Goal: Task Accomplishment & Management: Complete application form

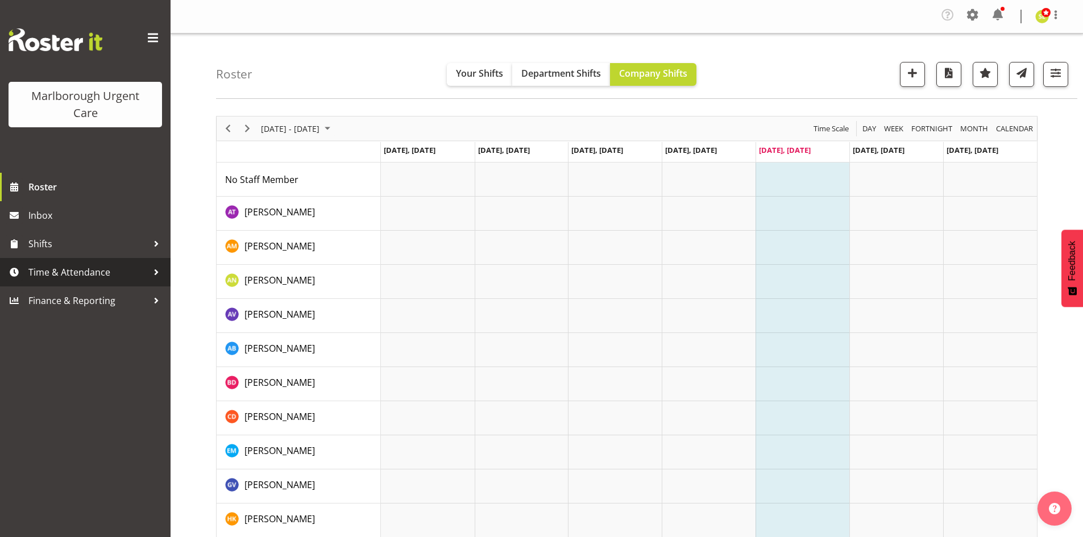
click at [142, 271] on span "Time & Attendance" at bounding box center [87, 272] width 119 height 17
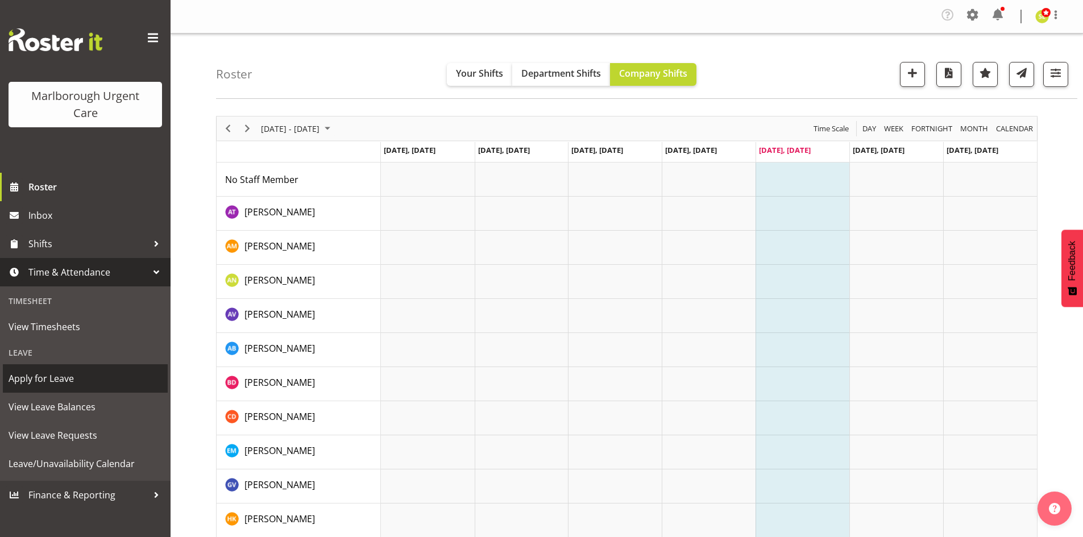
click at [80, 387] on span "Apply for Leave" at bounding box center [86, 378] width 154 height 17
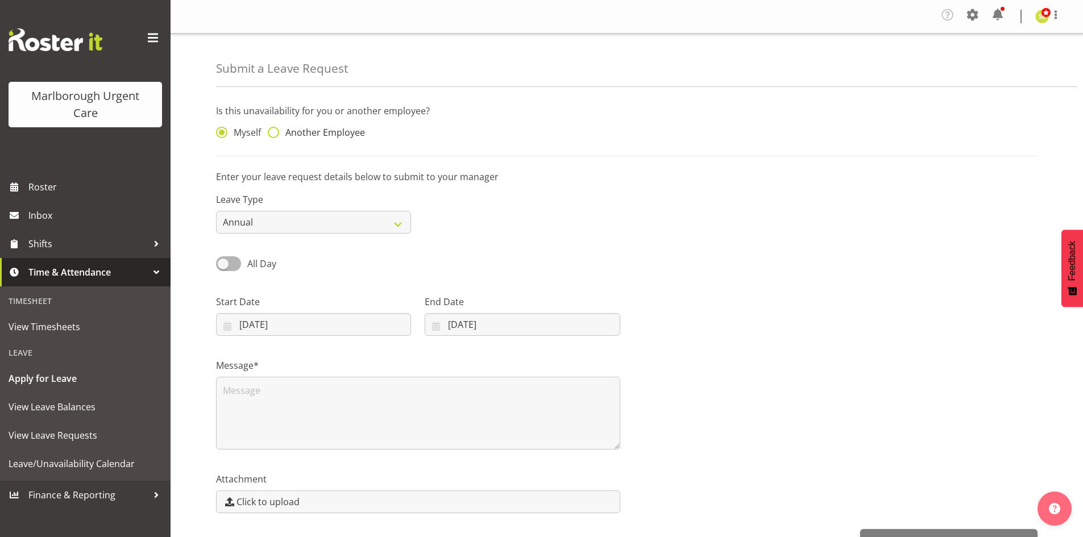
click at [293, 137] on span "Another Employee" at bounding box center [322, 132] width 86 height 11
click at [275, 136] on input "Another Employee" at bounding box center [271, 132] width 7 height 7
radio input "true"
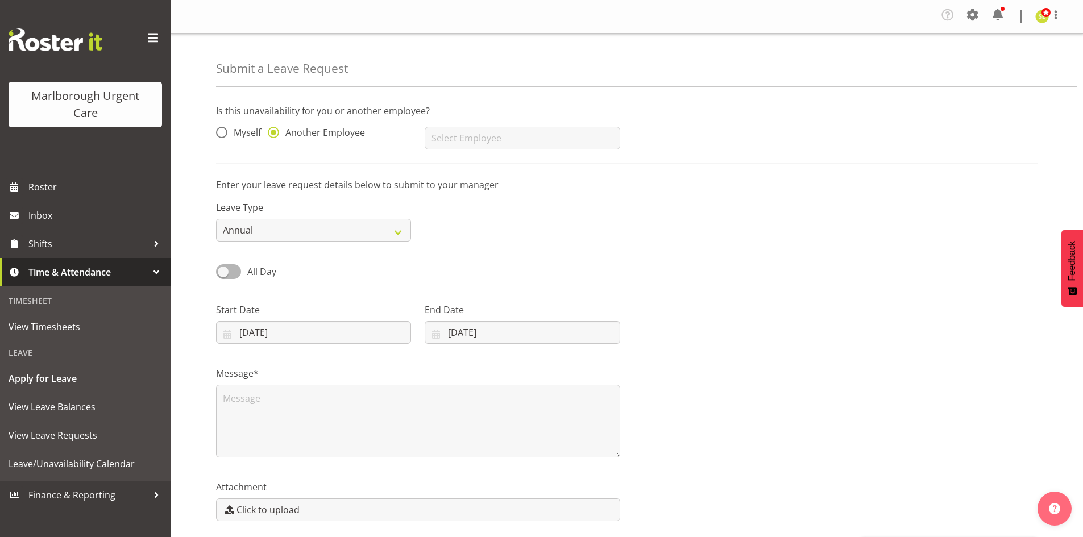
click at [451, 152] on div "Agnes Tyson Alexandra Madigan Alysia Newman-Woods Amber Venning-Slater Andrew B…" at bounding box center [522, 133] width 209 height 45
click at [457, 140] on input "text" at bounding box center [522, 138] width 195 height 23
click at [453, 231] on span "[PERSON_NAME]" at bounding box center [469, 228] width 71 height 13
type input "[PERSON_NAME]"
click at [270, 331] on input "29/08/2025" at bounding box center [313, 332] width 195 height 23
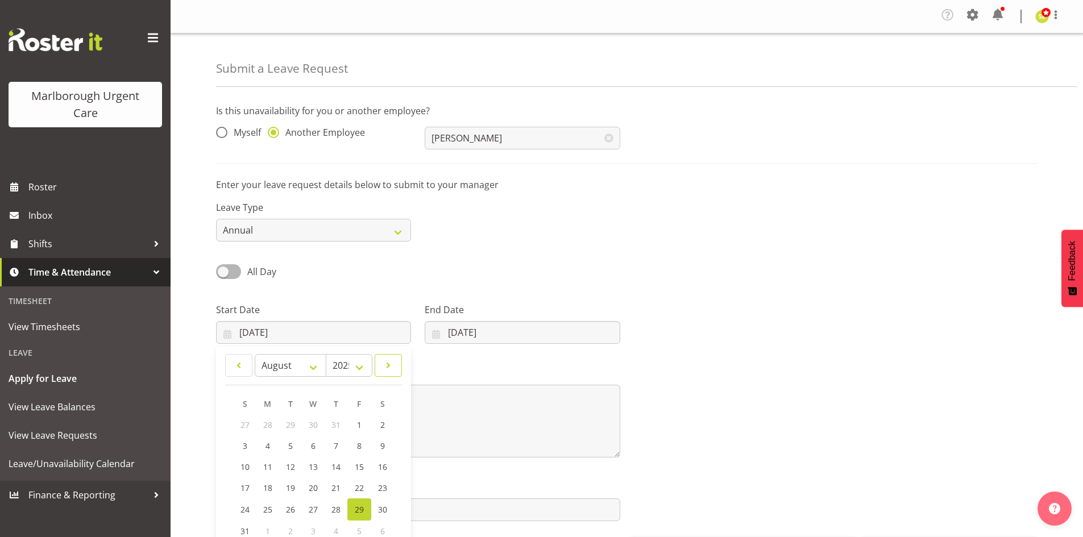
click at [378, 368] on link at bounding box center [388, 365] width 27 height 23
select select "11"
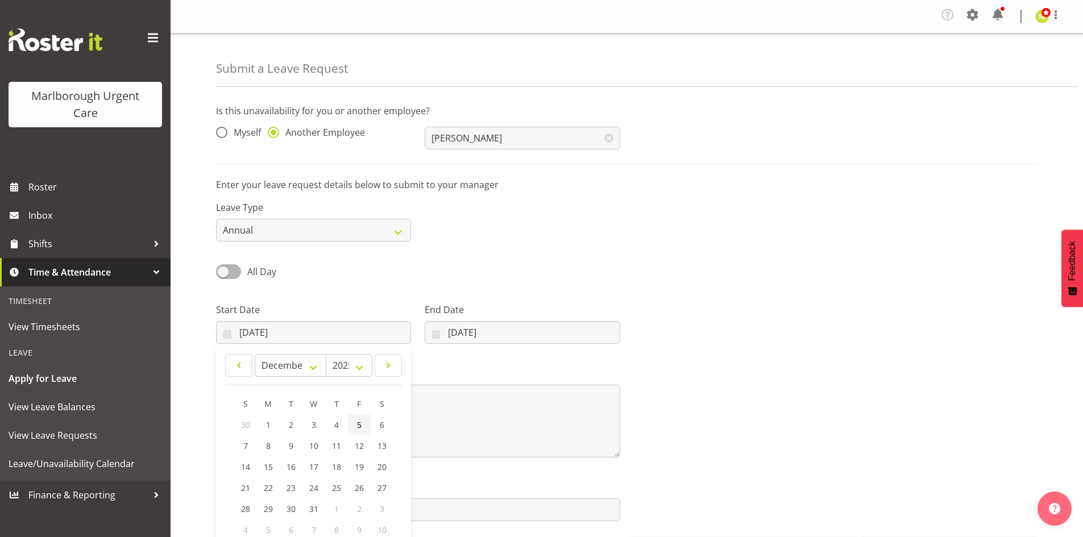
click at [353, 421] on link "5" at bounding box center [359, 424] width 23 height 21
type input "05/12/2025"
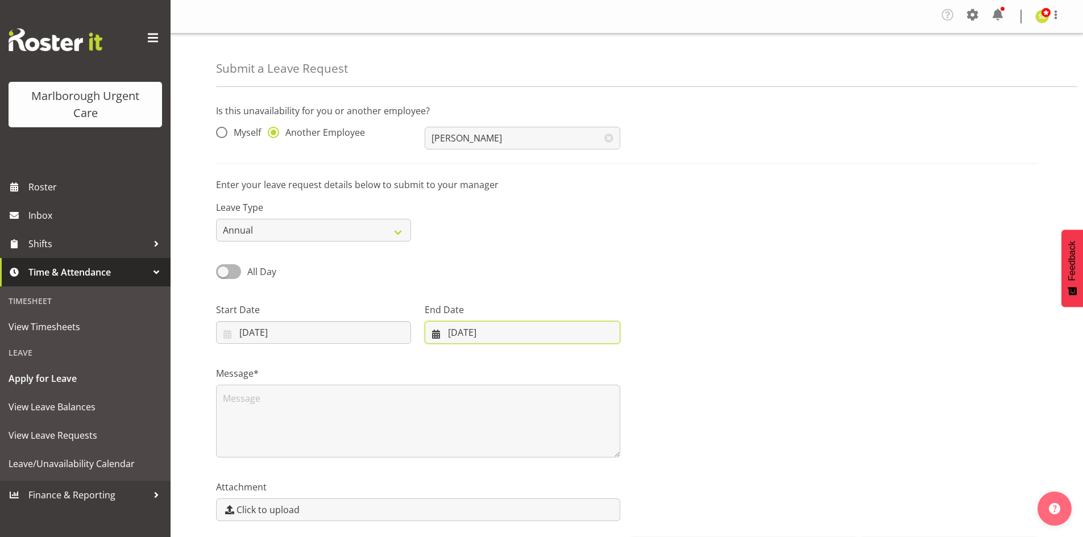
click at [475, 338] on input "29/08/2025" at bounding box center [522, 332] width 195 height 23
click at [577, 364] on span at bounding box center [584, 366] width 14 height 14
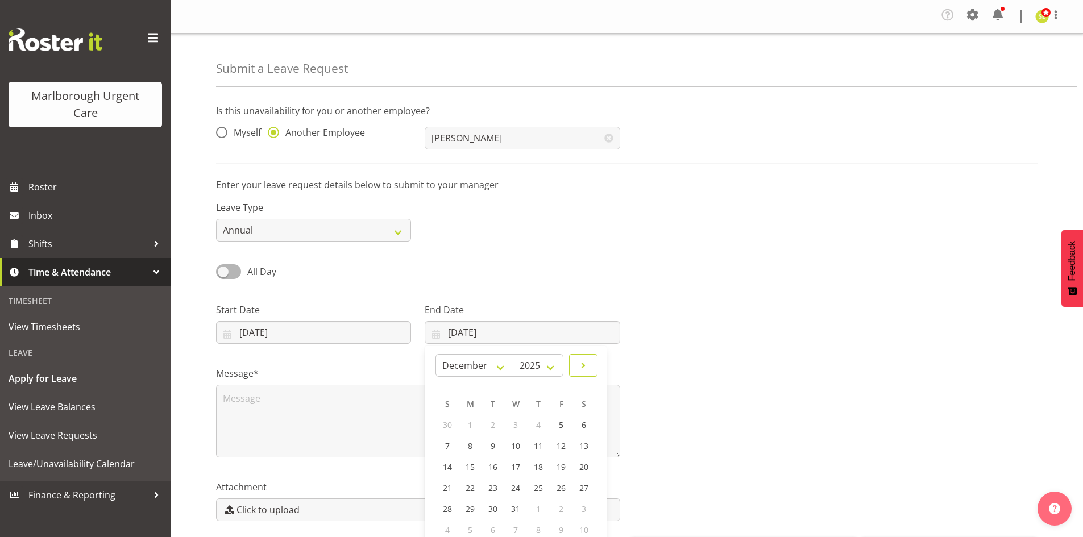
click at [571, 363] on link at bounding box center [583, 365] width 28 height 23
select select "0"
select select "2026"
click at [516, 446] on link "7" at bounding box center [522, 446] width 23 height 21
type input "07/01/2026"
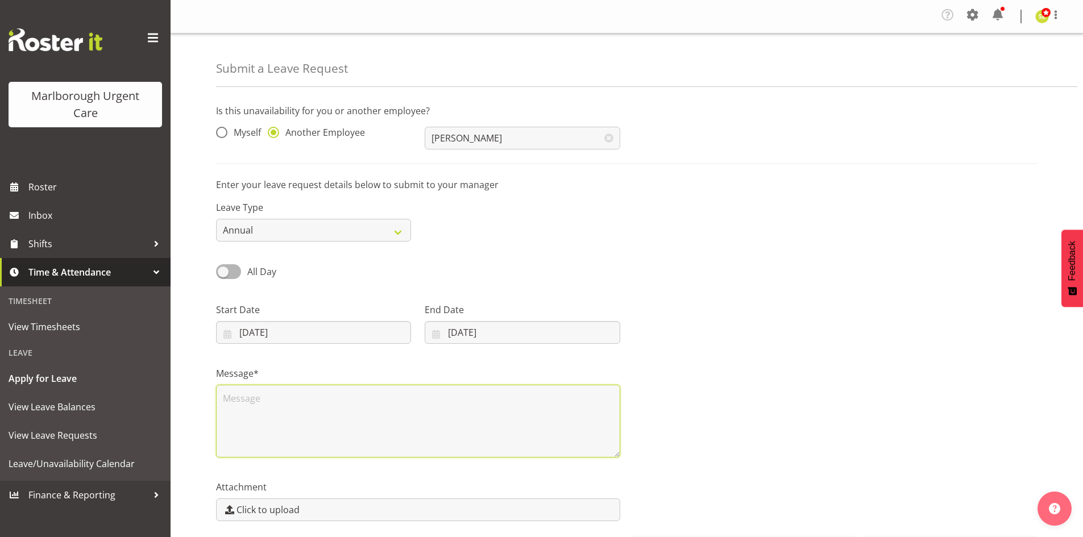
click at [268, 421] on textarea at bounding box center [418, 421] width 404 height 73
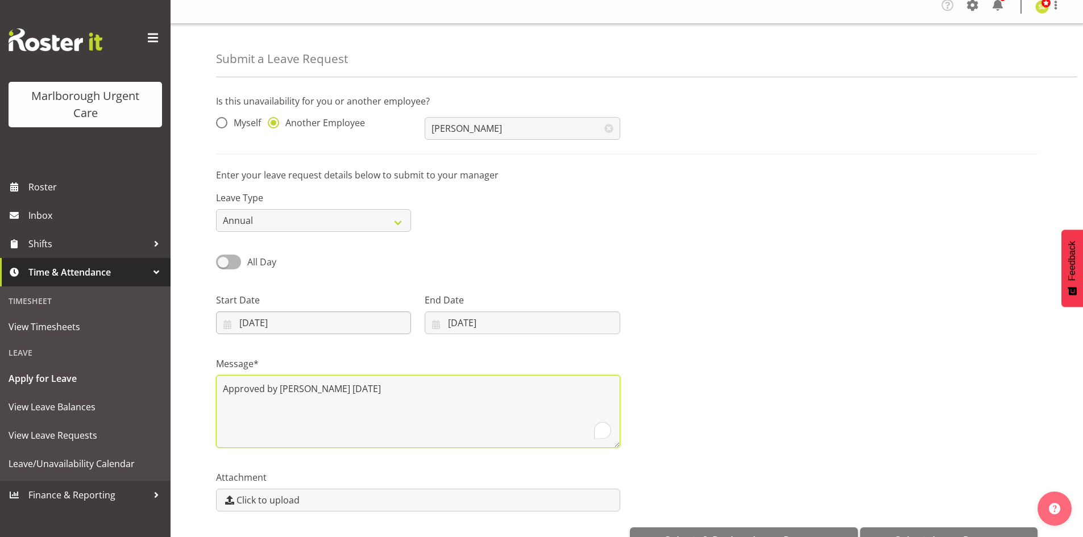
scroll to position [42, 0]
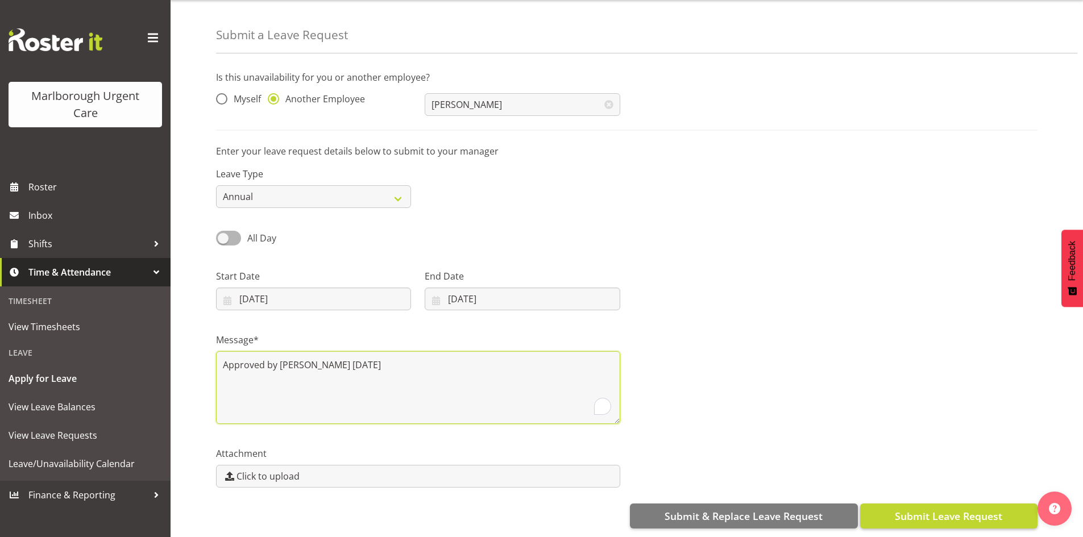
type textarea "Approved by Sue Feb 2025"
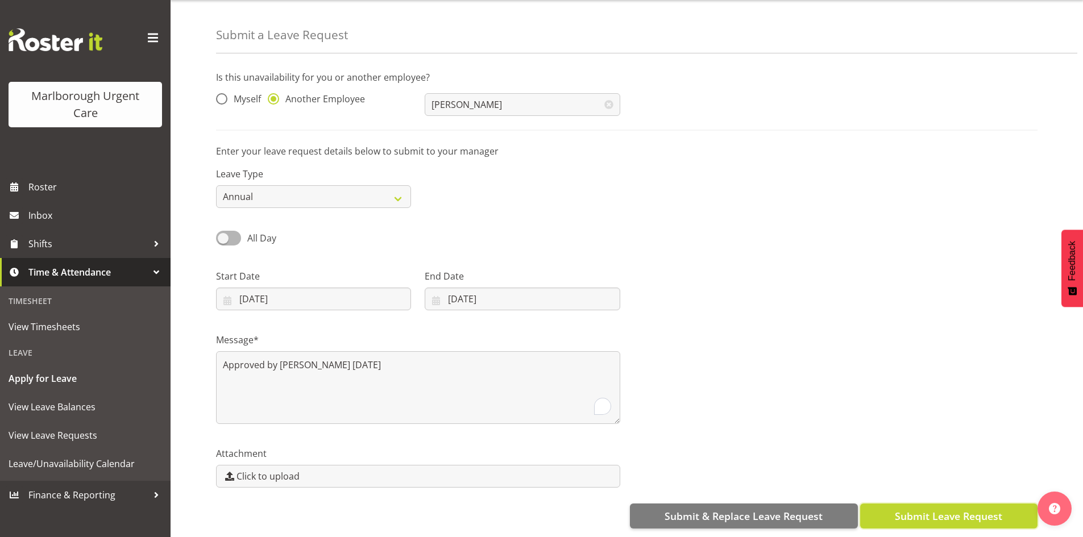
click at [931, 509] on span "Submit Leave Request" at bounding box center [948, 516] width 107 height 15
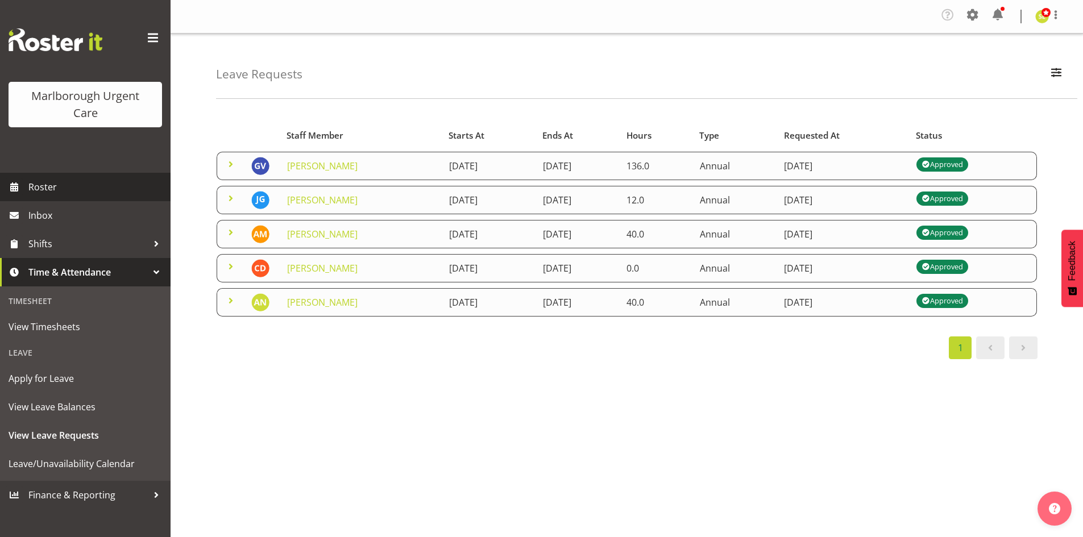
click at [83, 191] on span "Roster" at bounding box center [96, 187] width 136 height 17
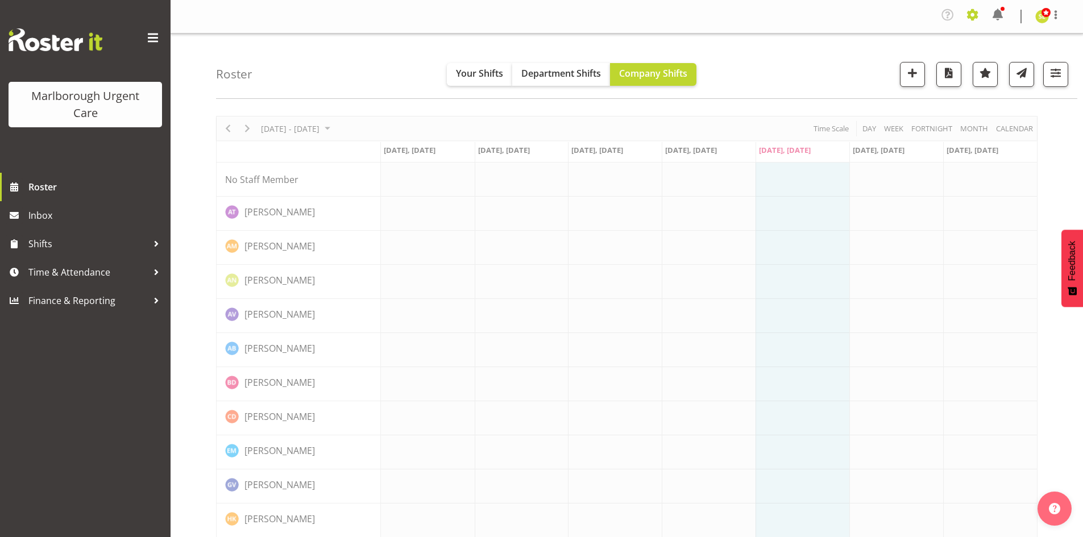
click at [976, 15] on span at bounding box center [973, 15] width 18 height 18
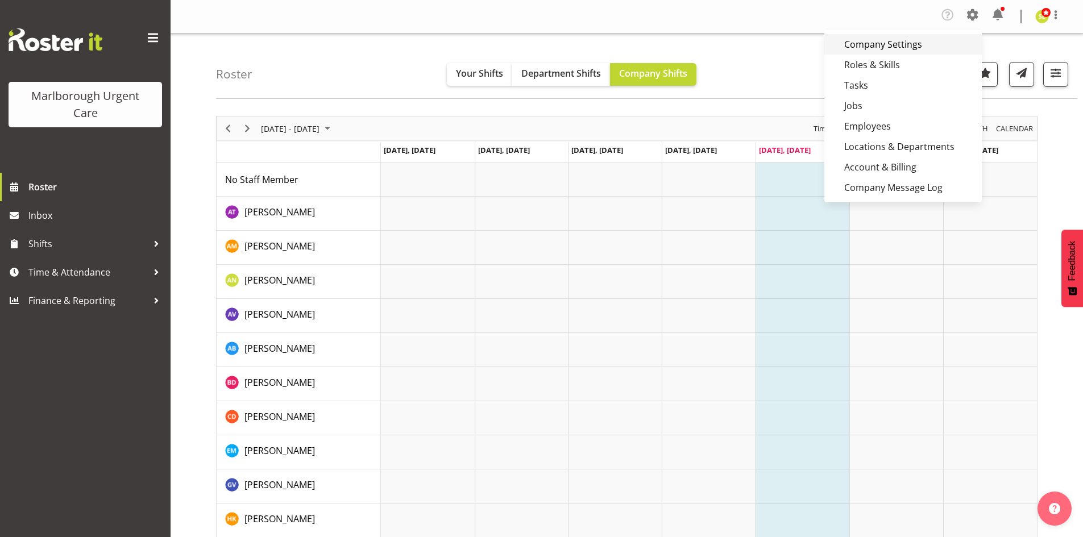
click at [922, 45] on link "Company Settings" at bounding box center [902, 44] width 157 height 20
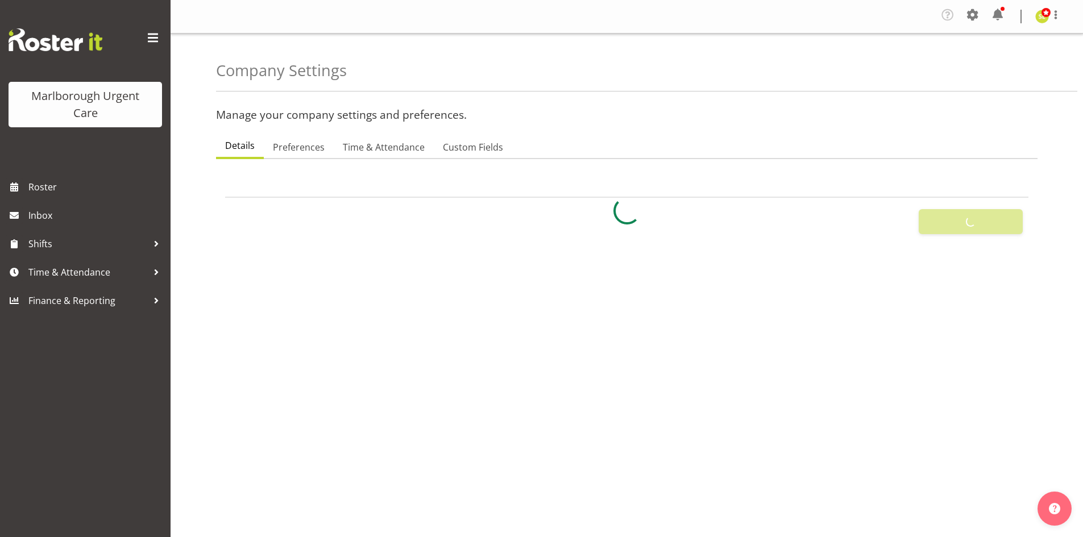
select select "[DATE]"
select select "2_day_before"
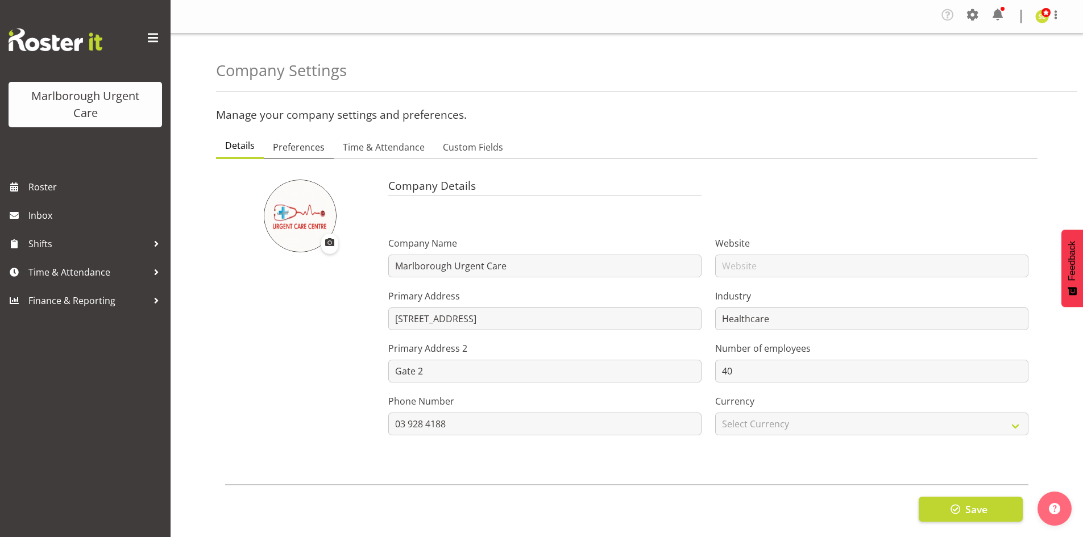
click at [310, 153] on span "Preferences" at bounding box center [299, 147] width 52 height 14
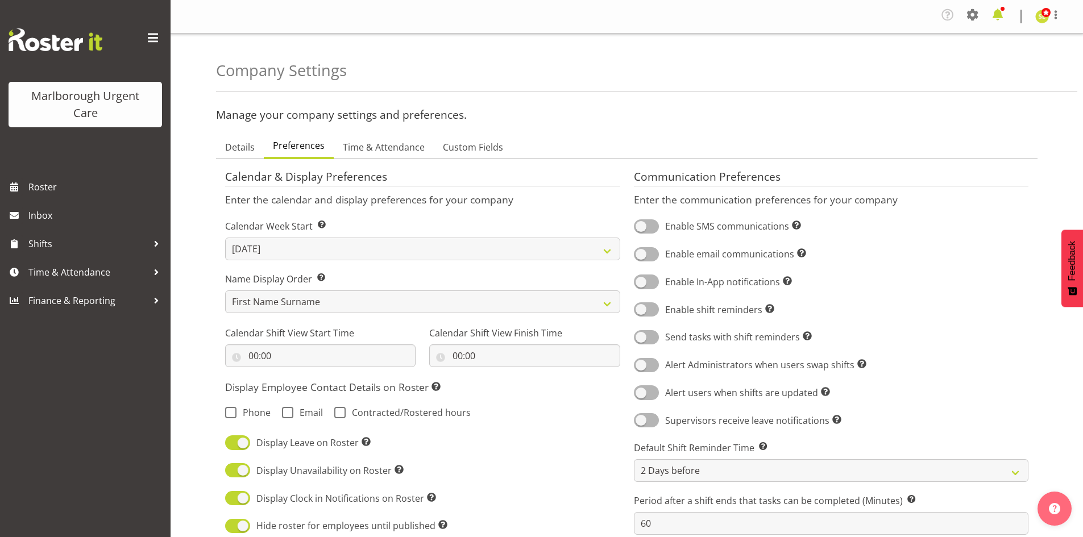
click at [1004, 20] on span at bounding box center [998, 15] width 18 height 18
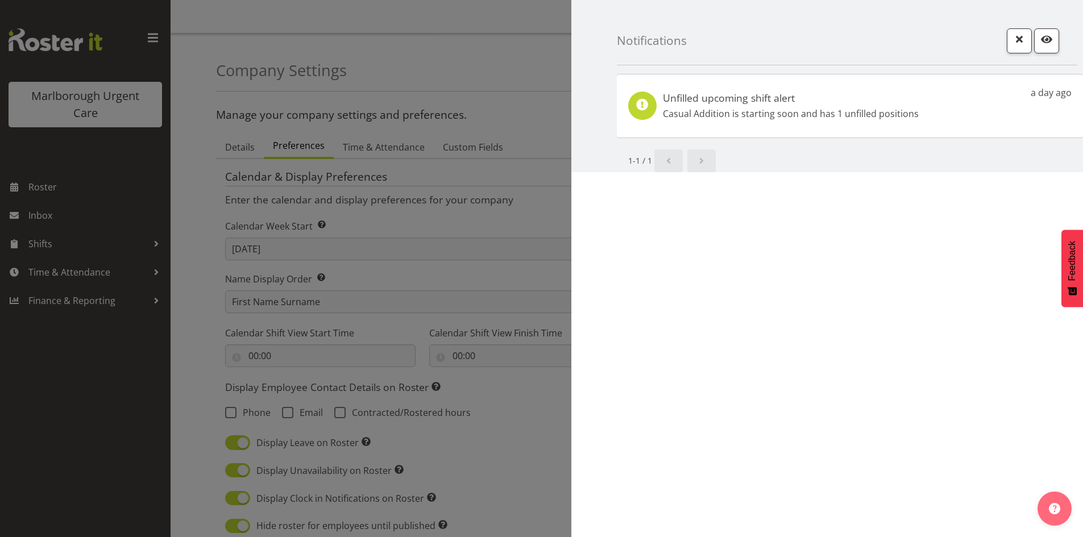
click at [541, 86] on div at bounding box center [541, 268] width 1083 height 537
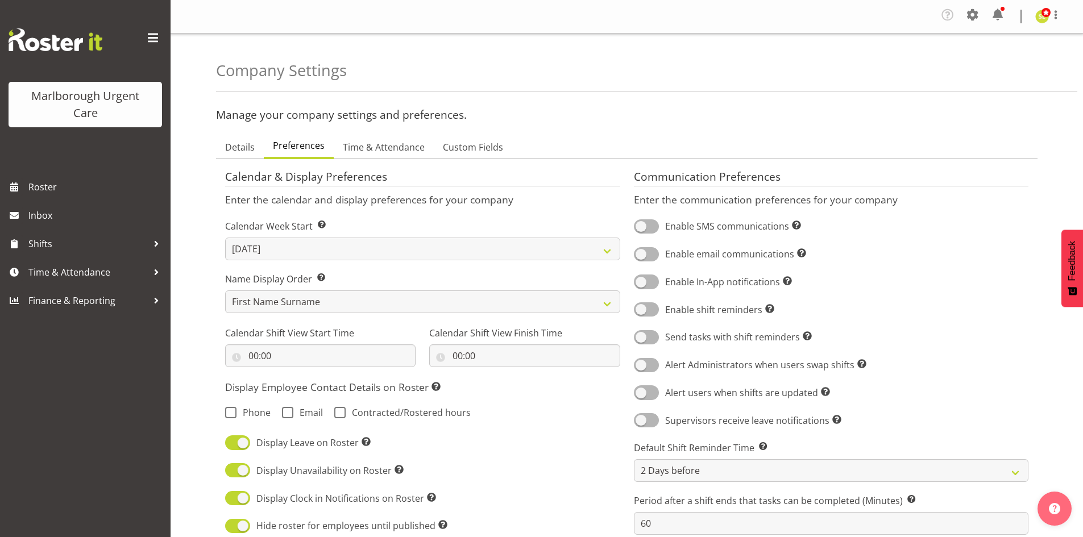
click at [1043, 20] on img at bounding box center [1042, 17] width 14 height 14
click at [803, 55] on div "Company Settings" at bounding box center [646, 63] width 861 height 58
click at [97, 183] on span "Roster" at bounding box center [96, 187] width 136 height 17
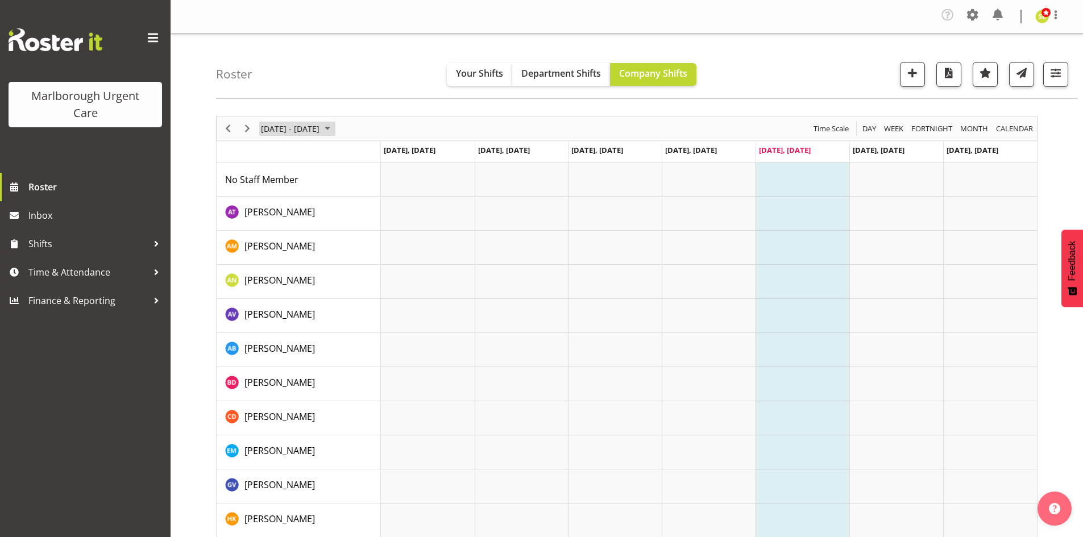
click at [270, 128] on span "[DATE] - [DATE]" at bounding box center [290, 129] width 61 height 14
click at [378, 159] on span "next month" at bounding box center [381, 157] width 20 height 20
click at [271, 194] on span "1" at bounding box center [272, 196] width 17 height 17
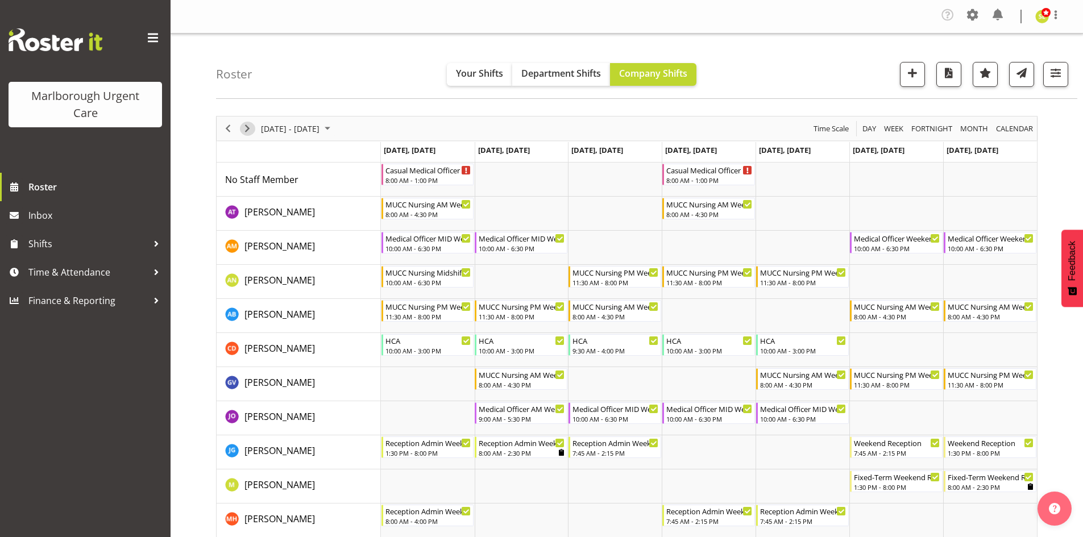
click at [242, 132] on span "Next" at bounding box center [248, 129] width 14 height 14
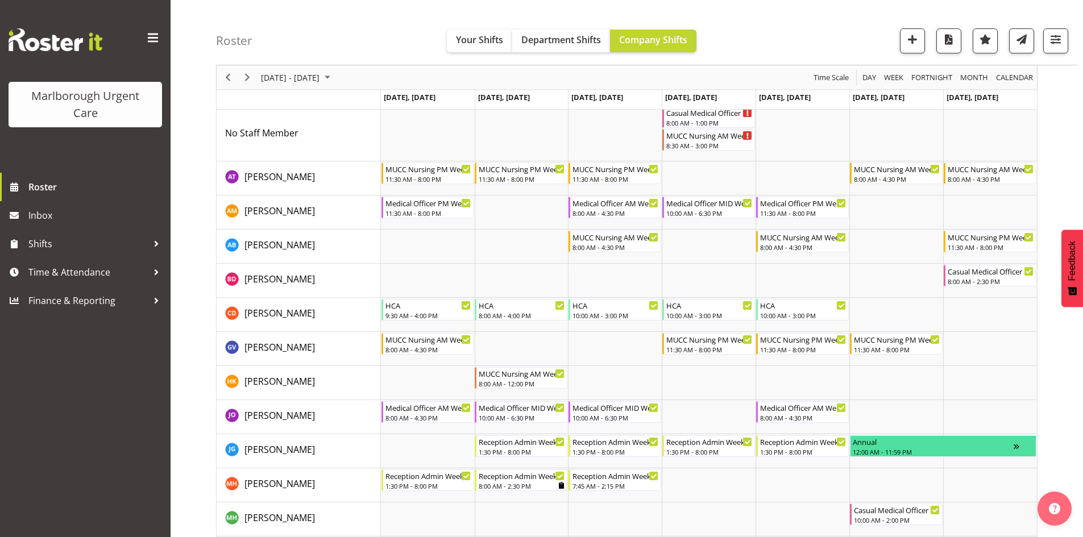
scroll to position [57, 0]
click at [310, 73] on span "[DATE] - [DATE]" at bounding box center [290, 78] width 61 height 14
click at [378, 105] on span "next month" at bounding box center [381, 106] width 20 height 20
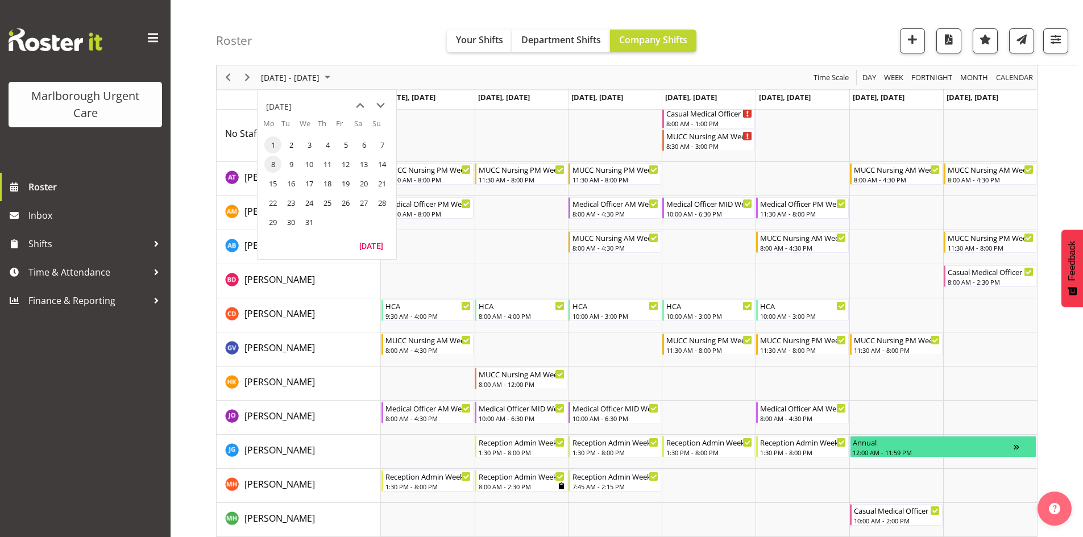
click at [271, 144] on span "1" at bounding box center [272, 144] width 17 height 17
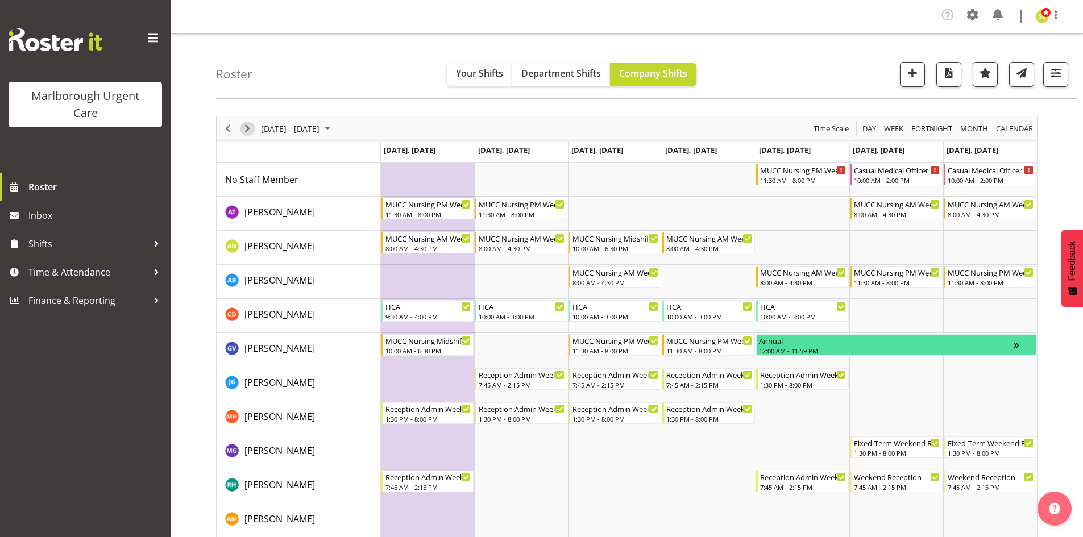
click at [255, 131] on button "Next" at bounding box center [247, 129] width 15 height 14
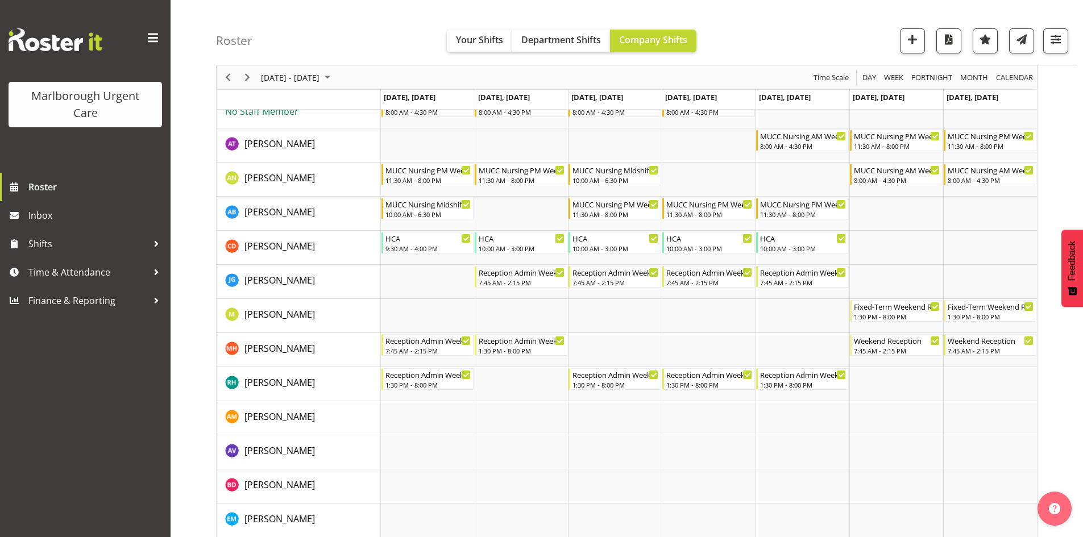
scroll to position [57, 0]
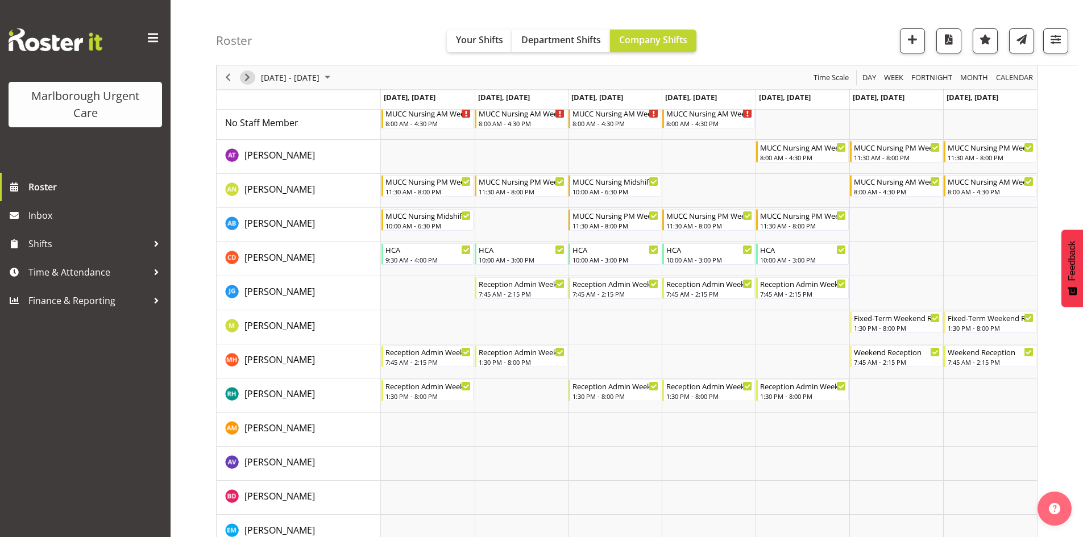
click at [246, 78] on span "Next" at bounding box center [248, 78] width 14 height 14
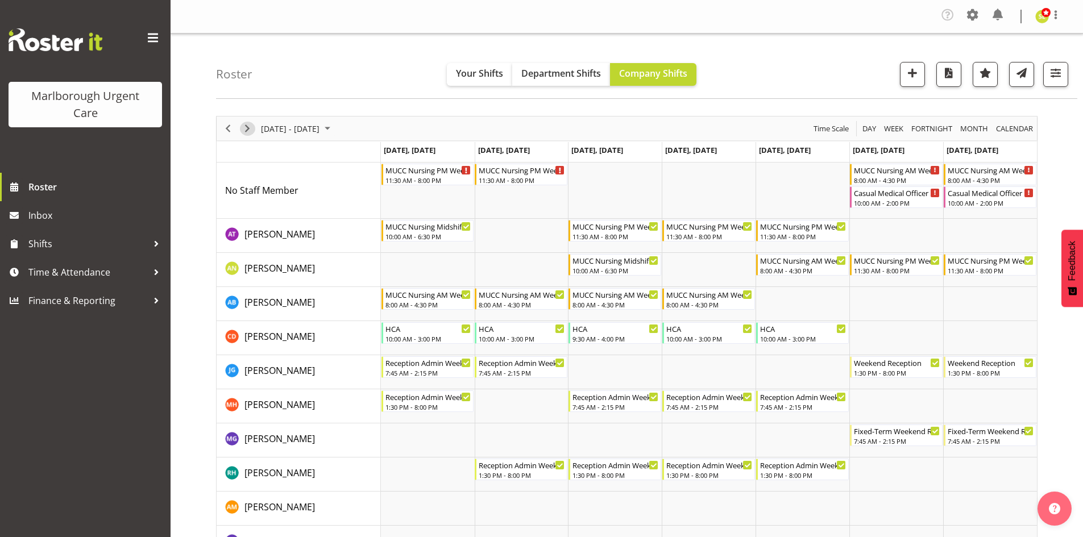
click at [248, 123] on span "Next" at bounding box center [248, 129] width 14 height 14
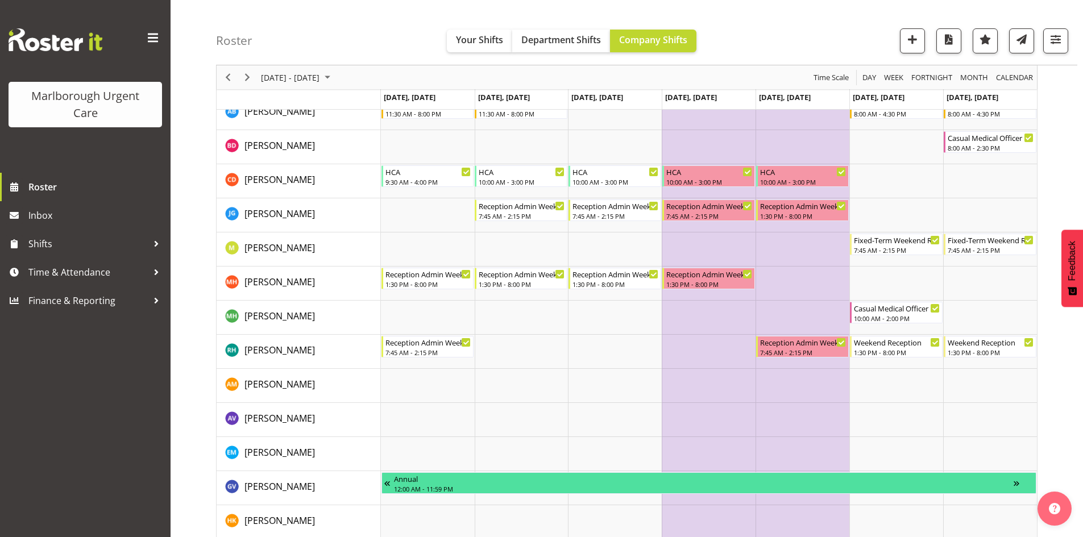
scroll to position [114, 0]
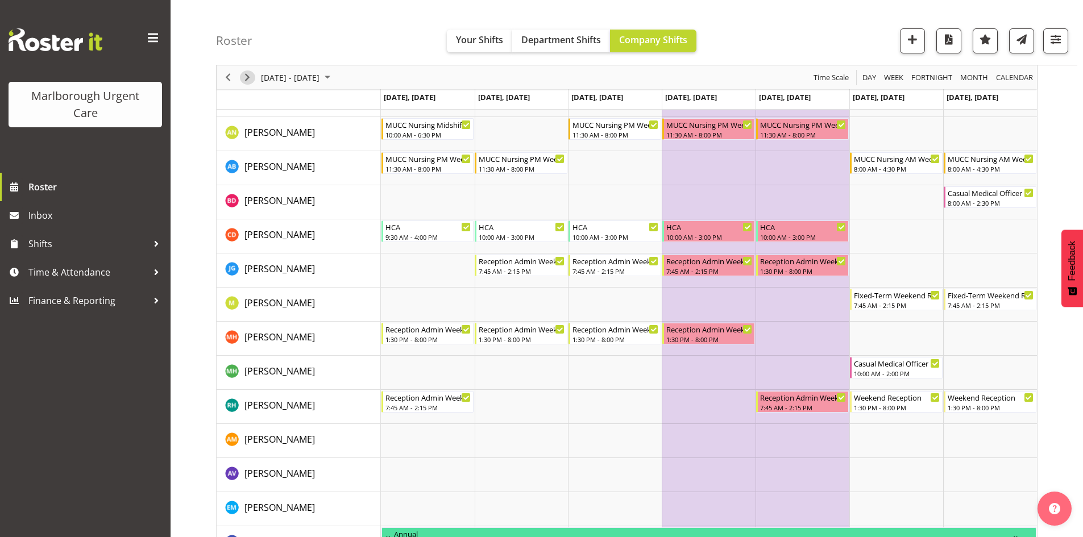
click at [248, 81] on span "Next" at bounding box center [248, 78] width 14 height 14
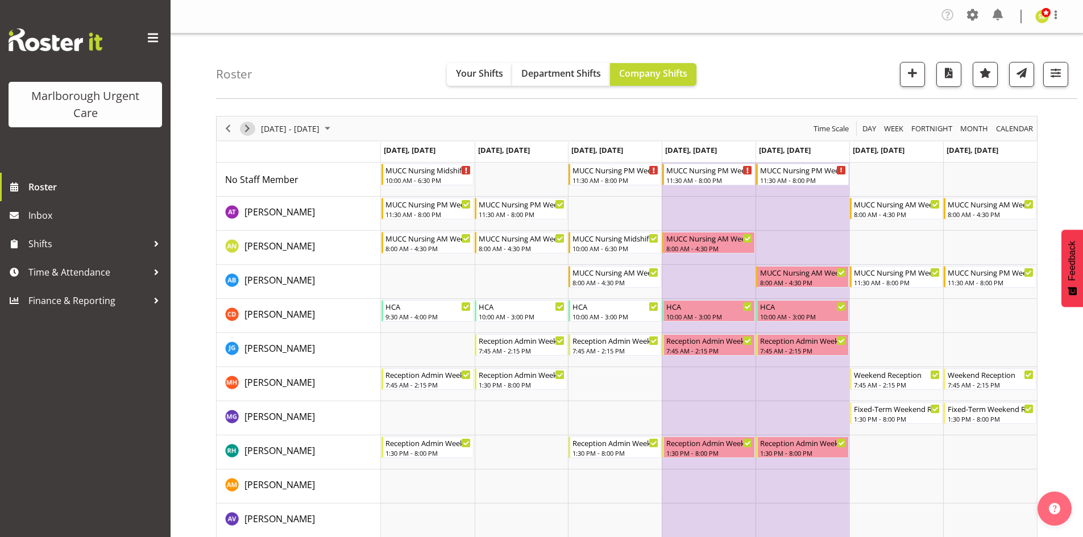
click at [252, 128] on span "Next" at bounding box center [248, 129] width 14 height 14
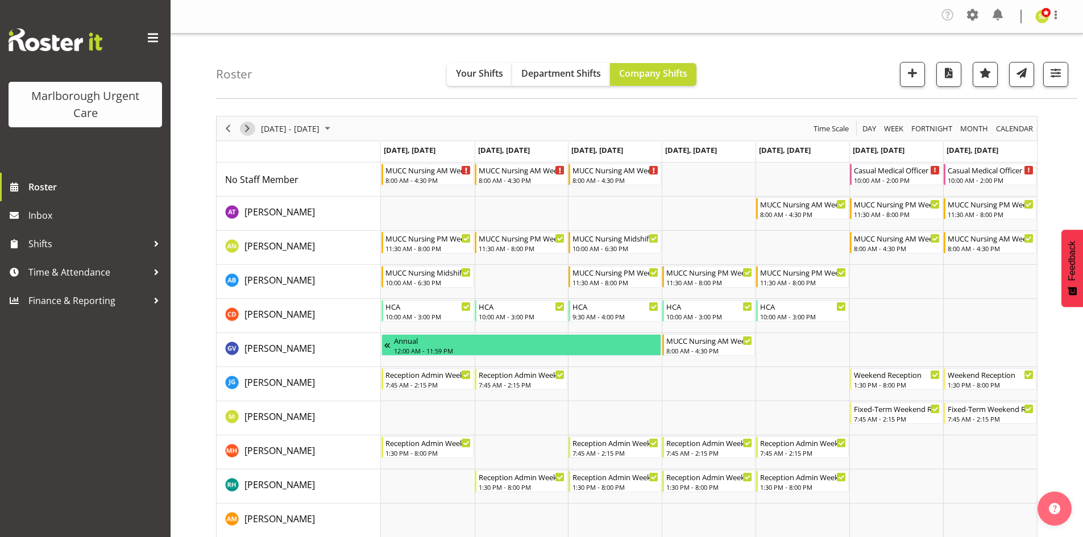
click at [252, 128] on span "Next" at bounding box center [248, 129] width 14 height 14
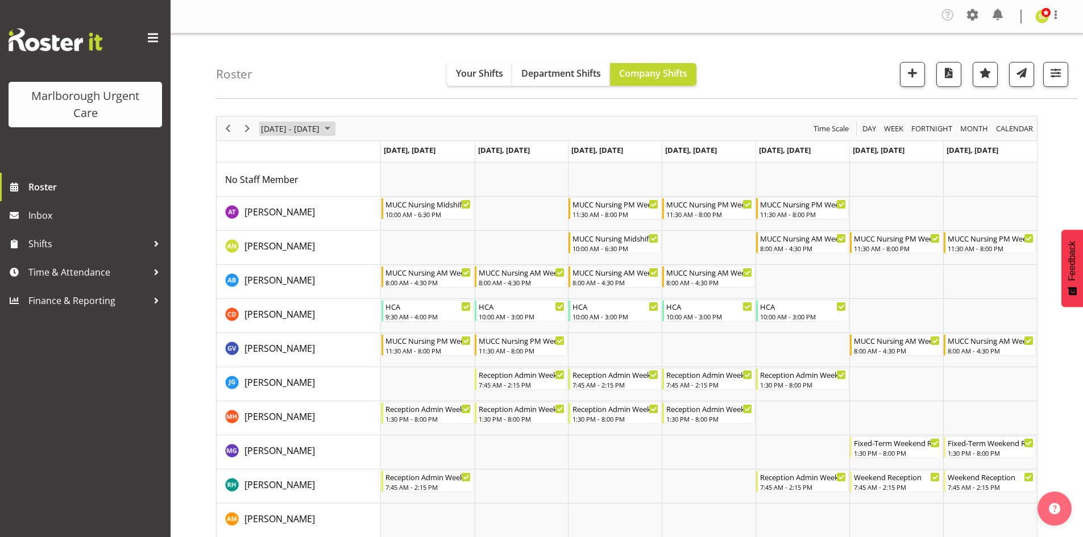
click at [304, 125] on span "[DATE] - [DATE]" at bounding box center [290, 129] width 61 height 14
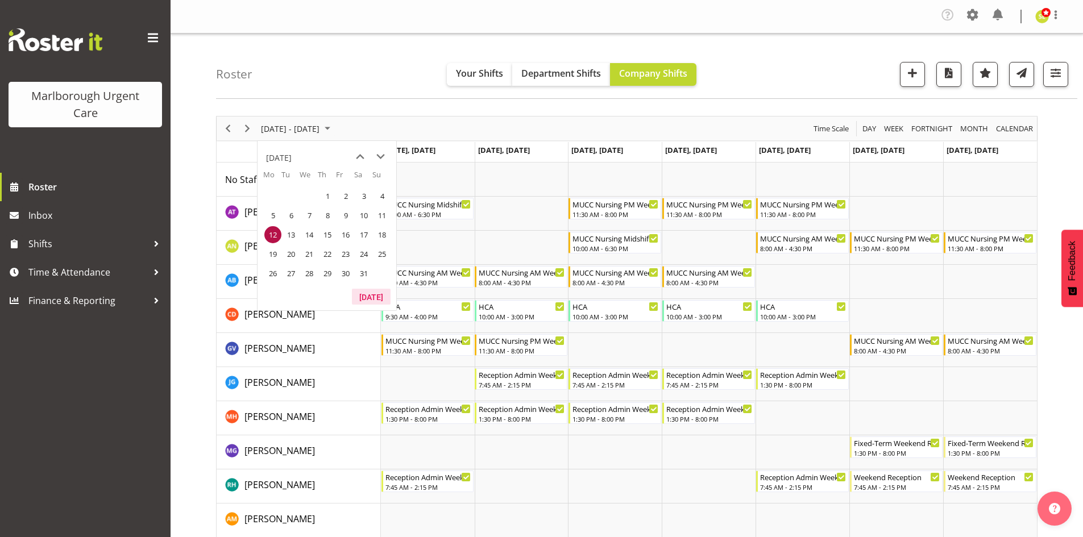
click at [375, 297] on button "[DATE]" at bounding box center [371, 297] width 39 height 16
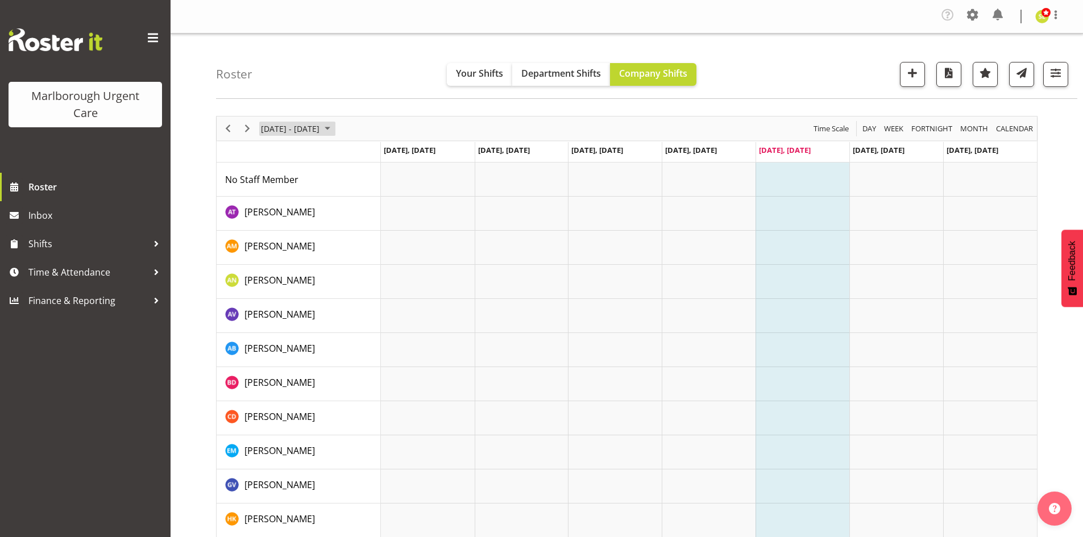
click at [309, 132] on span "[DATE] - [DATE]" at bounding box center [290, 129] width 61 height 14
click at [381, 159] on span "next month" at bounding box center [381, 157] width 20 height 20
click at [276, 198] on span "1" at bounding box center [272, 196] width 17 height 17
